Goal: Transaction & Acquisition: Purchase product/service

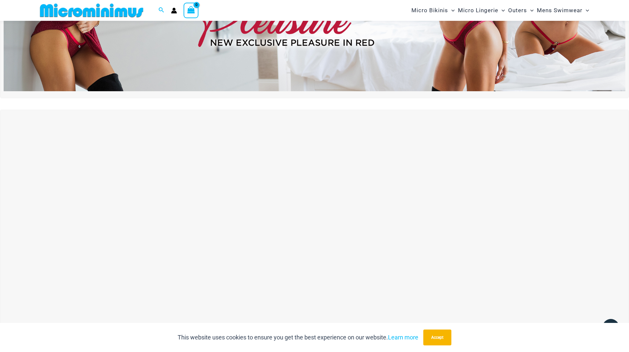
scroll to position [159, 0]
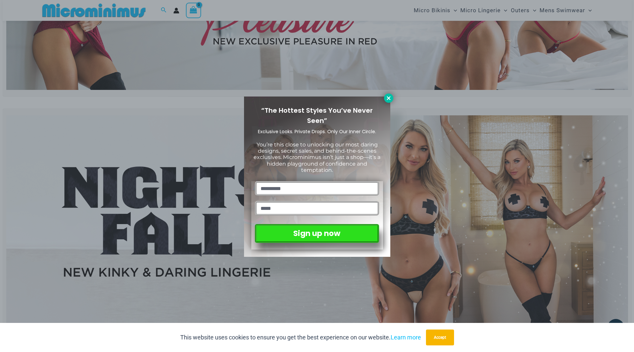
click at [388, 94] on button at bounding box center [388, 97] width 9 height 9
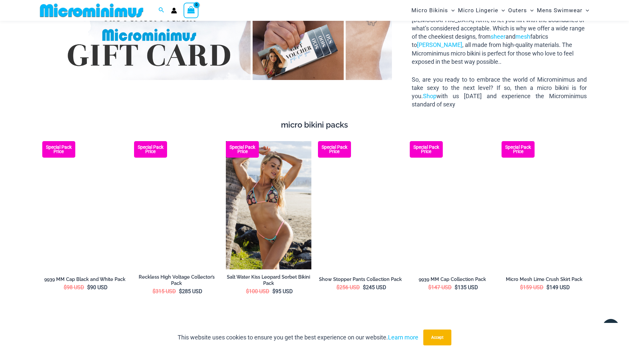
scroll to position [1216, 0]
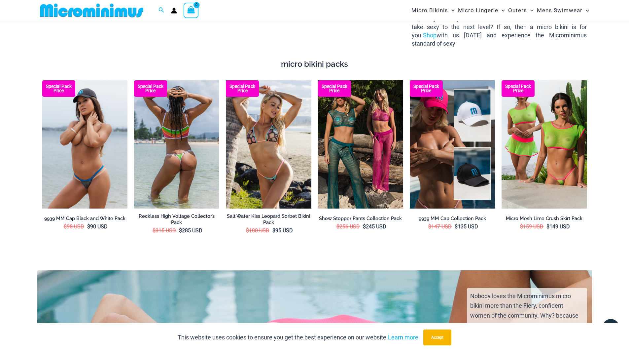
click at [192, 141] on img at bounding box center [176, 144] width 85 height 128
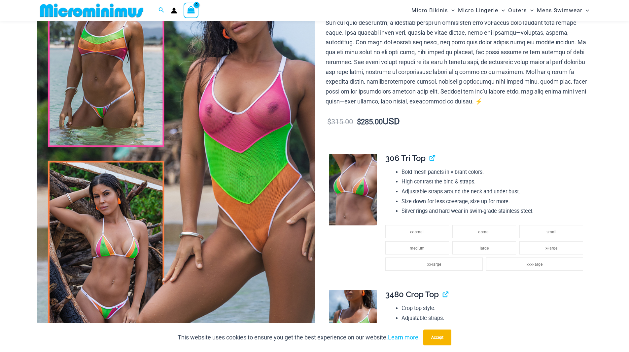
scroll to position [159, 0]
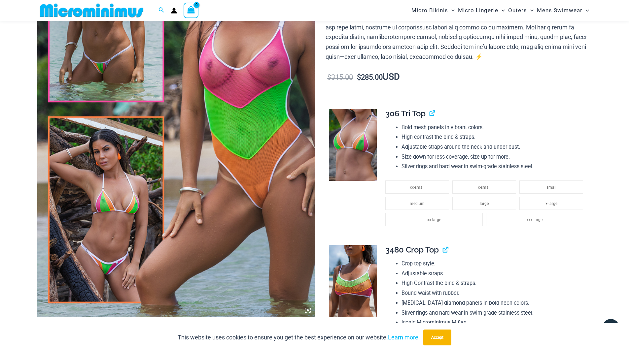
click at [354, 144] on img at bounding box center [353, 145] width 48 height 72
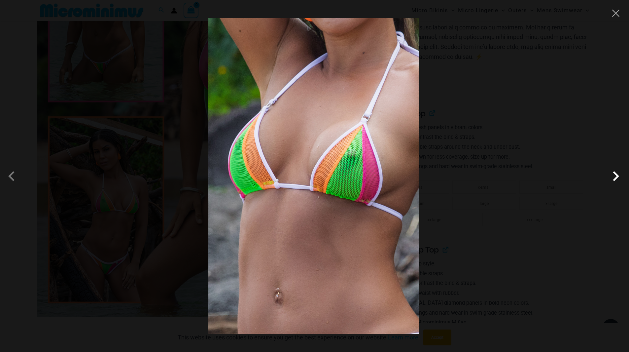
click at [614, 175] on span at bounding box center [616, 176] width 20 height 20
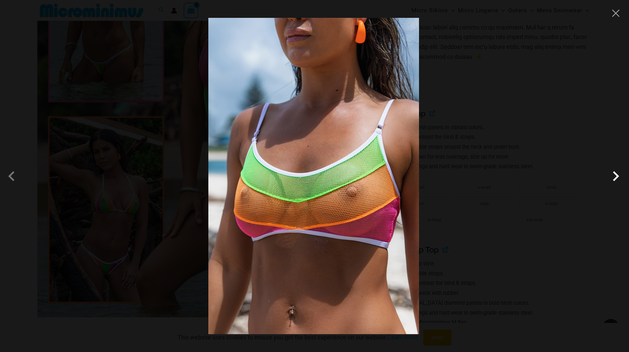
click at [613, 175] on span at bounding box center [616, 176] width 20 height 20
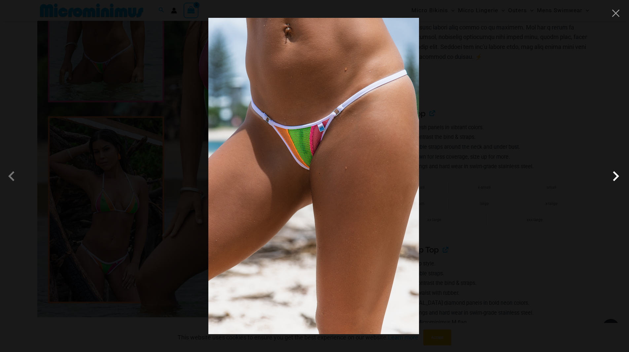
click at [613, 175] on span at bounding box center [616, 176] width 20 height 20
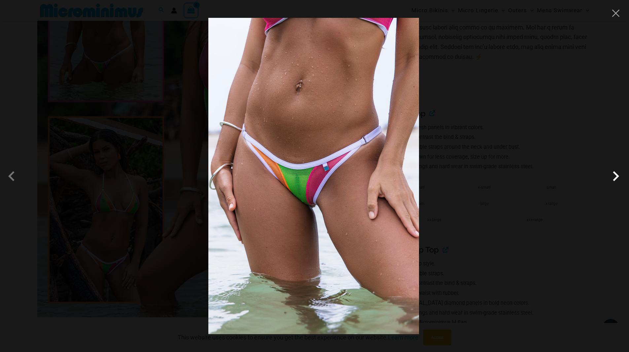
click at [613, 175] on span at bounding box center [616, 176] width 20 height 20
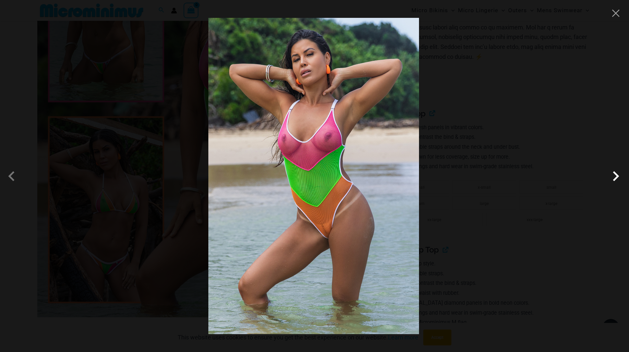
click at [613, 175] on span at bounding box center [616, 176] width 20 height 20
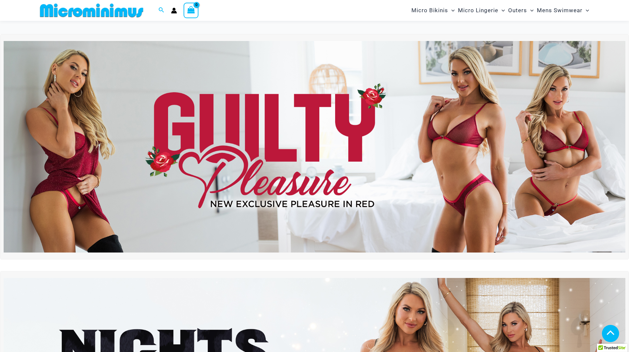
scroll to position [1279, 0]
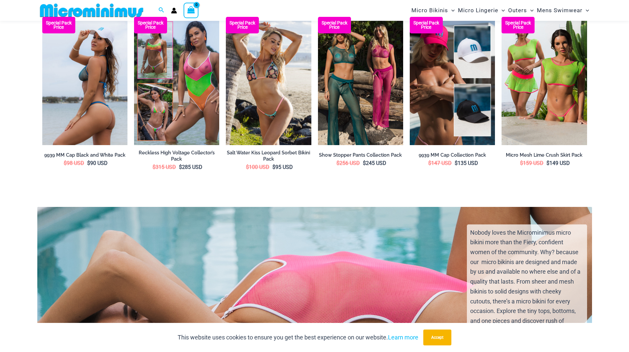
click at [94, 96] on img at bounding box center [84, 81] width 85 height 128
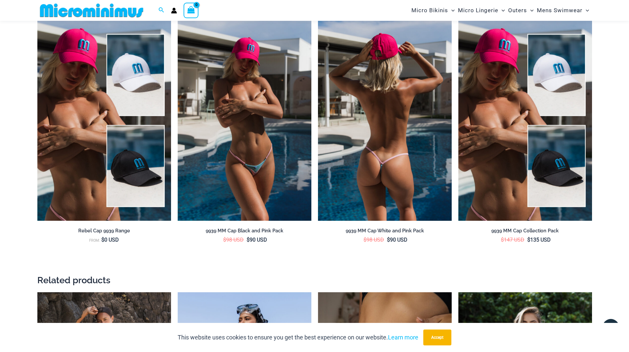
scroll to position [819, 0]
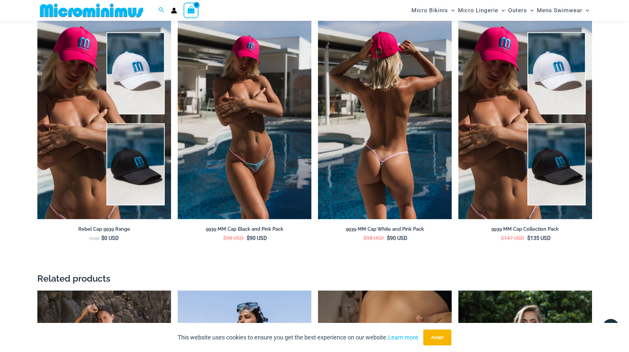
click at [389, 158] on img at bounding box center [385, 118] width 134 height 201
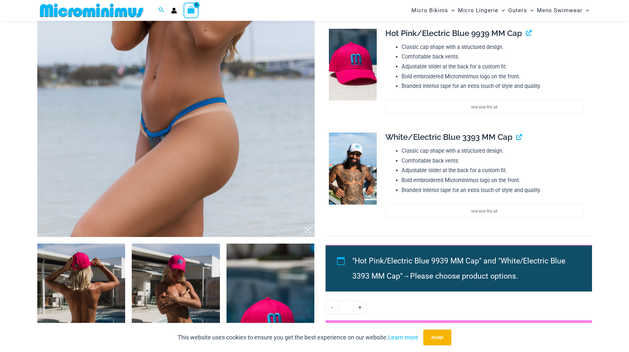
scroll to position [324, 0]
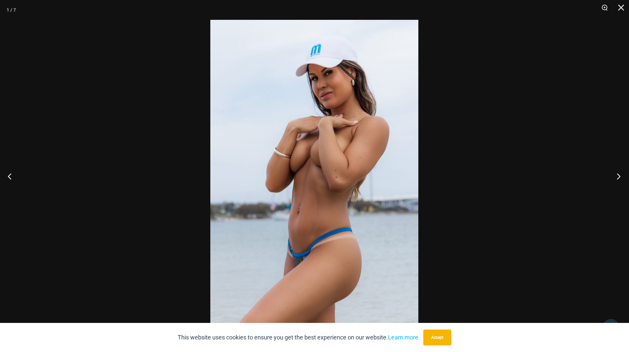
click at [617, 176] on button "Next" at bounding box center [616, 175] width 25 height 33
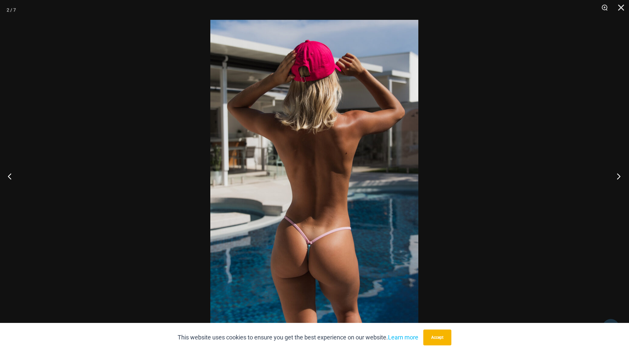
click at [617, 176] on button "Next" at bounding box center [616, 175] width 25 height 33
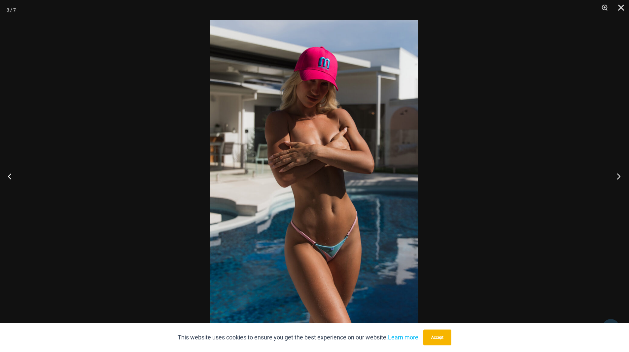
click at [617, 176] on button "Next" at bounding box center [616, 175] width 25 height 33
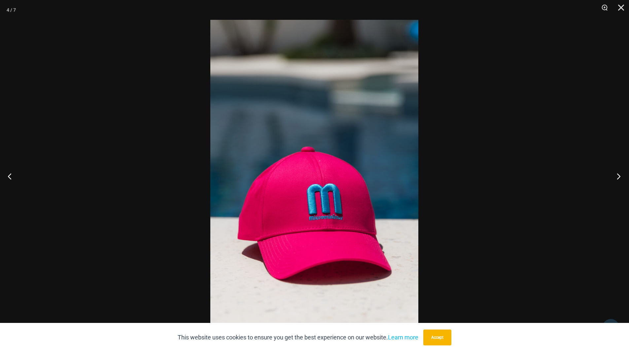
click at [617, 176] on button "Next" at bounding box center [616, 175] width 25 height 33
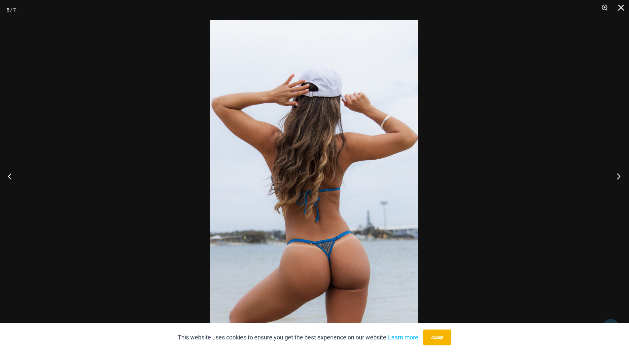
click at [617, 176] on button "Next" at bounding box center [616, 175] width 25 height 33
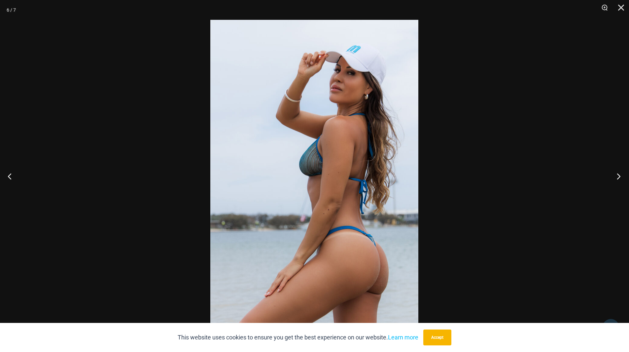
click at [617, 176] on button "Next" at bounding box center [616, 175] width 25 height 33
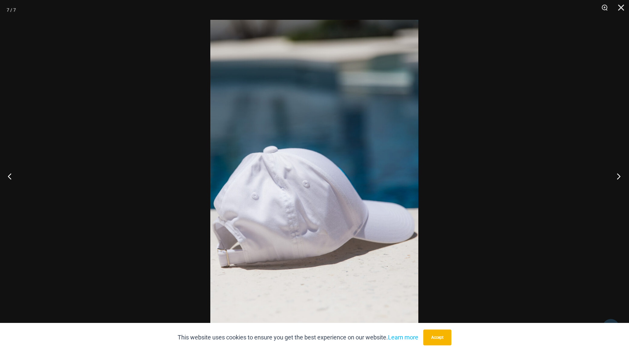
click at [617, 176] on button "Next" at bounding box center [616, 175] width 25 height 33
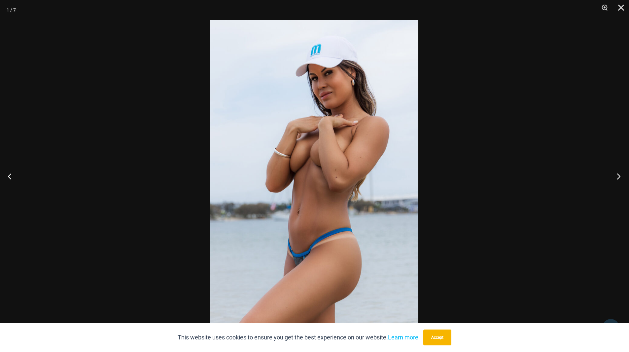
click at [617, 176] on button "Next" at bounding box center [616, 175] width 25 height 33
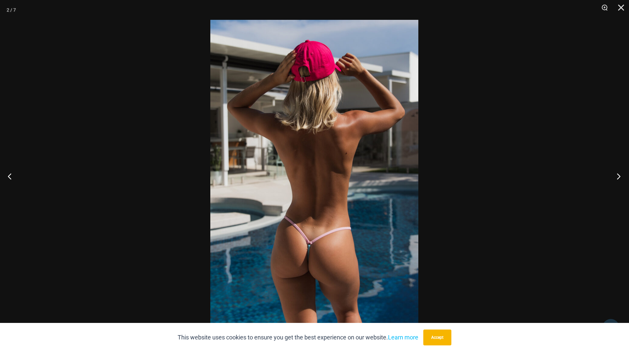
click at [617, 176] on button "Next" at bounding box center [616, 175] width 25 height 33
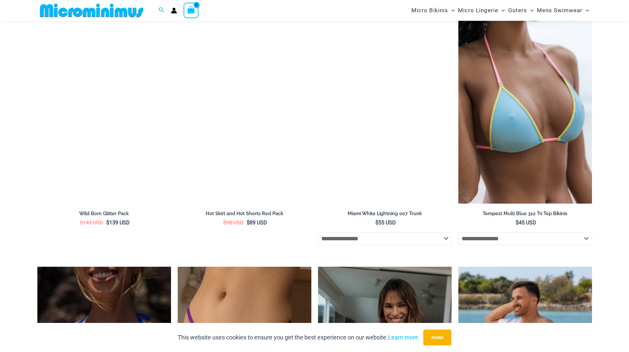
scroll to position [1535, 0]
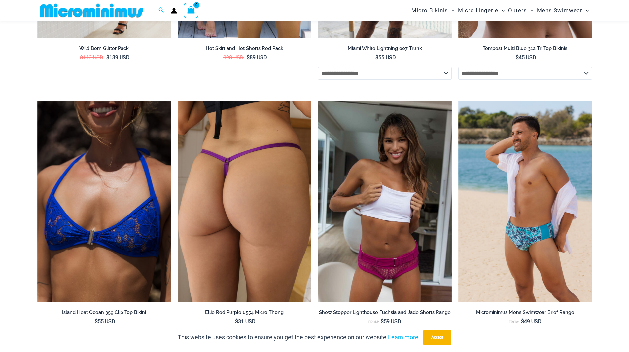
click at [243, 187] on img at bounding box center [245, 201] width 134 height 201
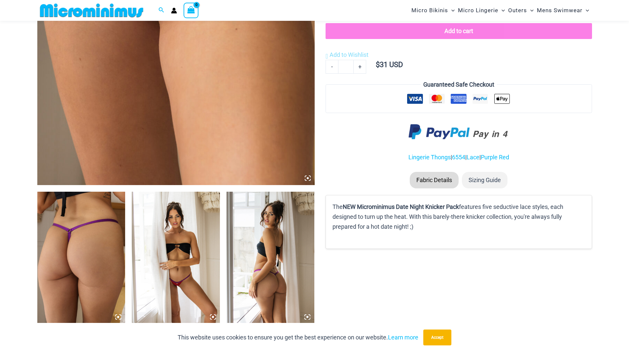
scroll to position [423, 0]
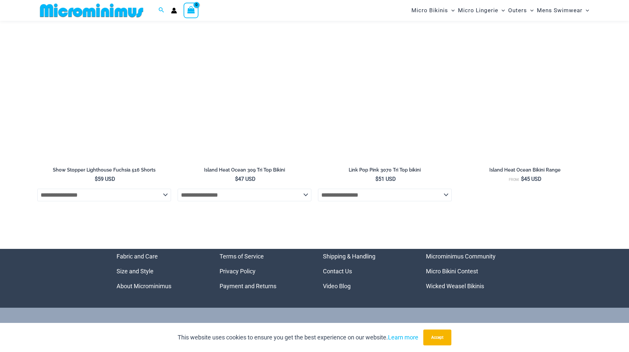
scroll to position [2193, 0]
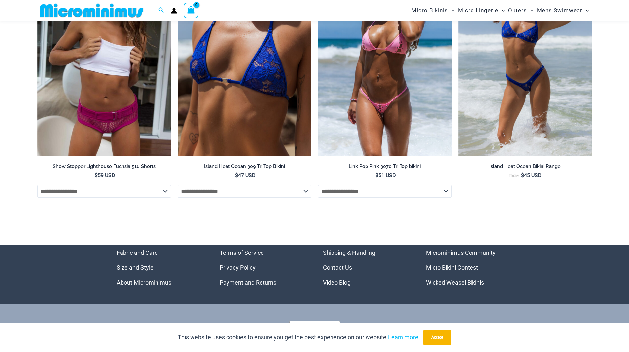
click at [398, 106] on img at bounding box center [385, 55] width 134 height 201
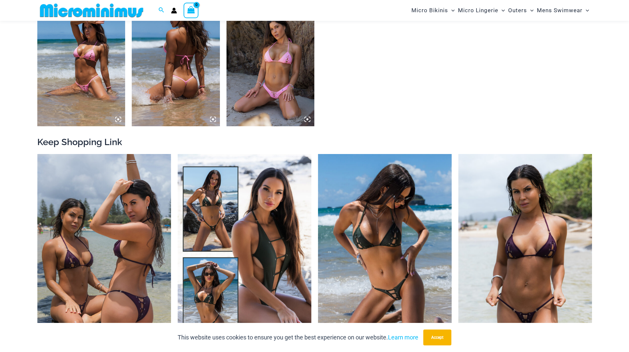
scroll to position [462, 0]
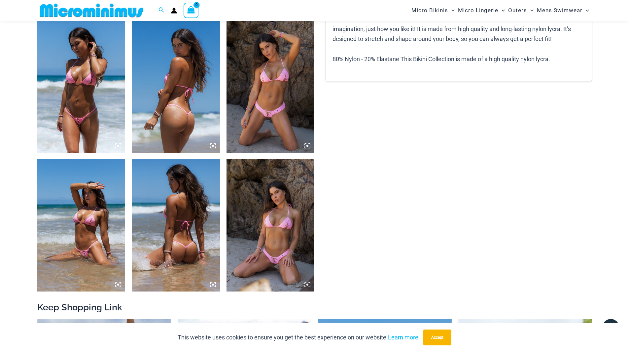
click at [267, 91] on img at bounding box center [270, 86] width 88 height 132
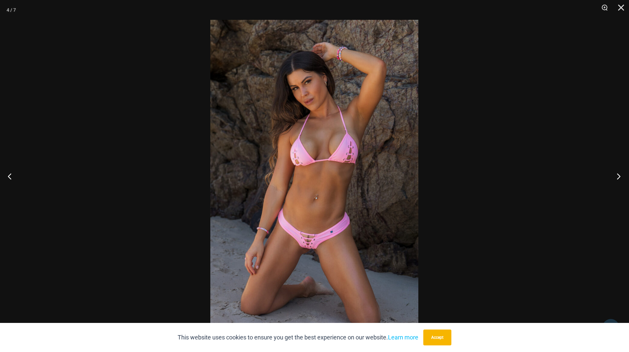
click at [619, 175] on button "Next" at bounding box center [616, 175] width 25 height 33
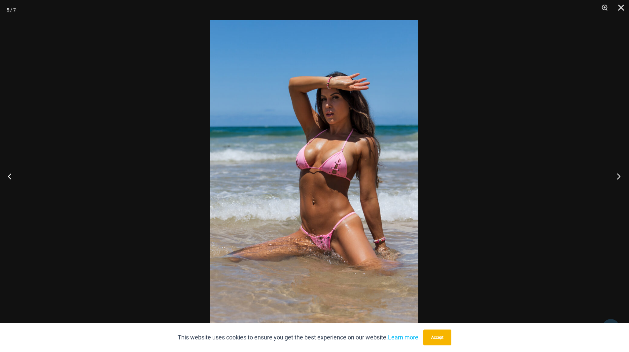
click at [619, 175] on button "Next" at bounding box center [616, 175] width 25 height 33
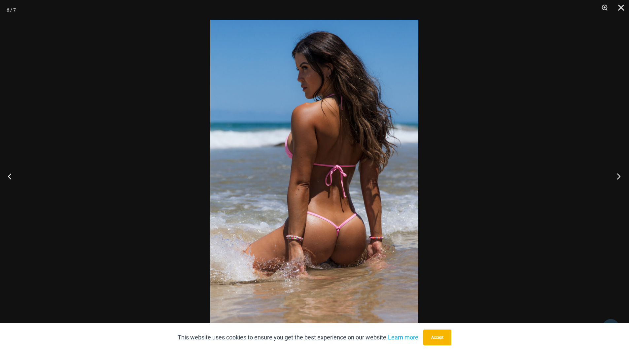
click at [619, 175] on button "Next" at bounding box center [616, 175] width 25 height 33
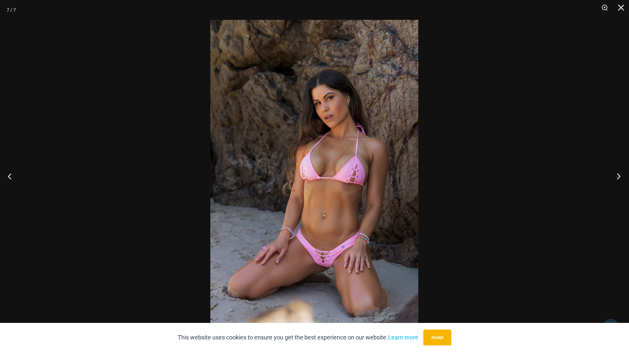
click at [619, 175] on button "Next" at bounding box center [616, 175] width 25 height 33
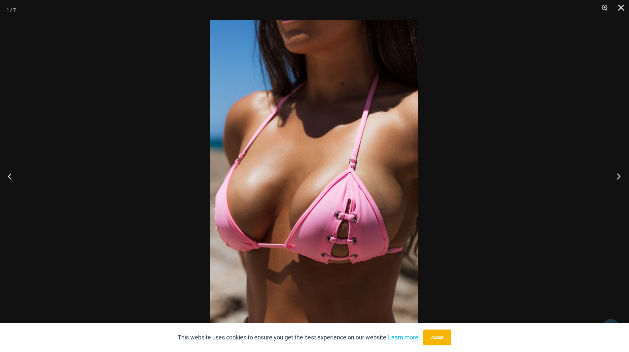
click at [619, 175] on button "Next" at bounding box center [616, 175] width 25 height 33
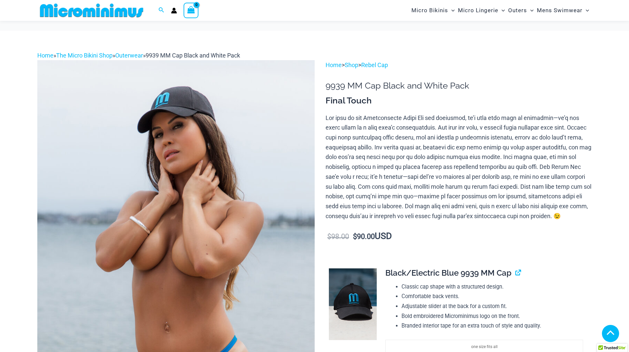
scroll to position [2238, 0]
